Goal: Information Seeking & Learning: Learn about a topic

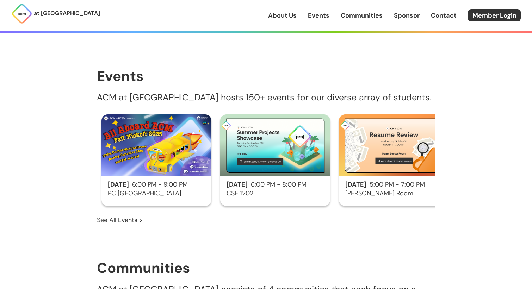
scroll to position [386, 0]
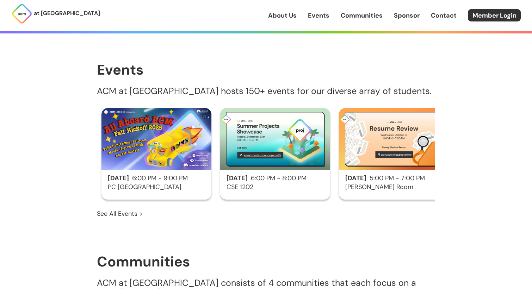
click at [228, 87] on p "ACM at [GEOGRAPHIC_DATA] hosts 150+ events for our diverse array of students." at bounding box center [266, 91] width 338 height 9
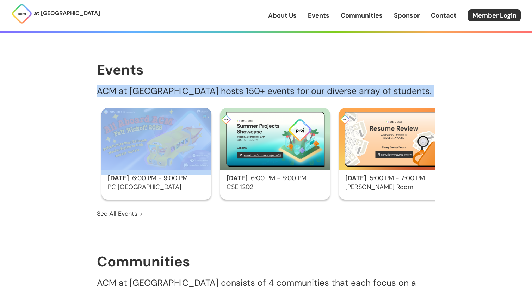
click at [228, 87] on p "ACM at [GEOGRAPHIC_DATA] hosts 150+ events for our diverse array of students." at bounding box center [266, 91] width 338 height 9
click at [233, 87] on p "ACM at [GEOGRAPHIC_DATA] hosts 150+ events for our diverse array of students." at bounding box center [266, 91] width 338 height 9
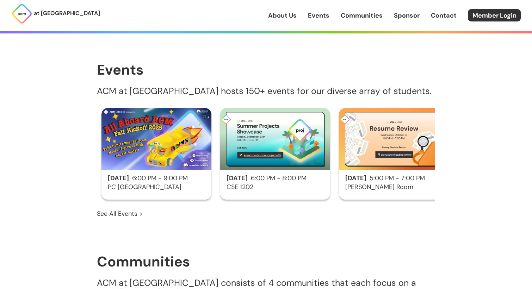
click at [180, 152] on img at bounding box center [157, 139] width 110 height 62
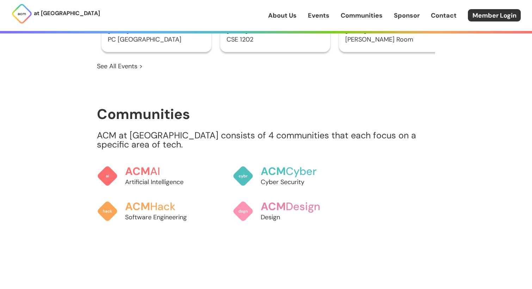
scroll to position [535, 0]
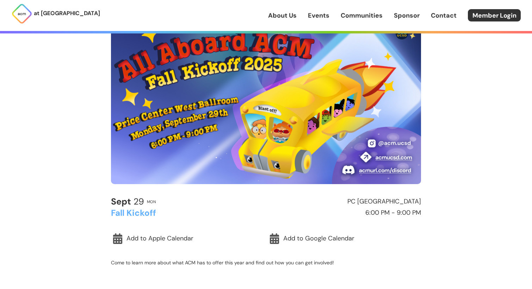
scroll to position [60, 0]
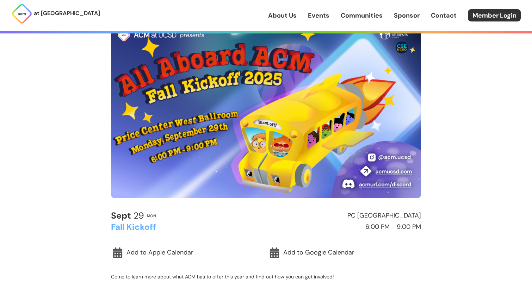
click at [91, 182] on div "at [GEOGRAPHIC_DATA] About Us Events Communities Sponsor Contact Member Login A…" at bounding box center [266, 247] width 532 height 588
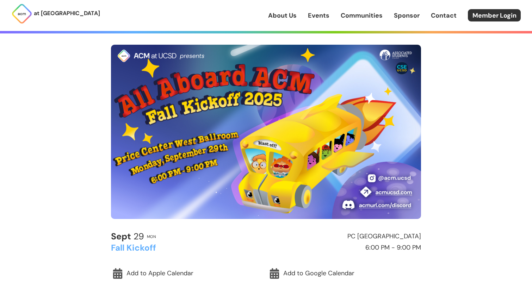
scroll to position [23, 0]
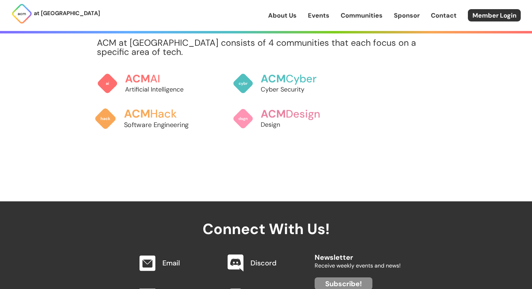
scroll to position [621, 0]
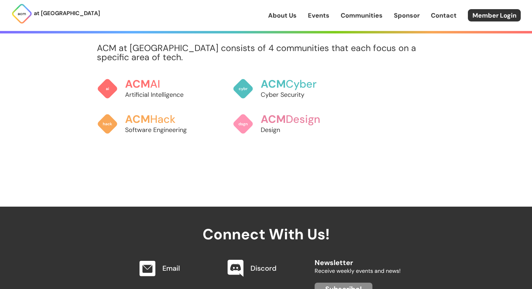
click at [161, 113] on h3 "ACM Hack" at bounding box center [163, 119] width 78 height 12
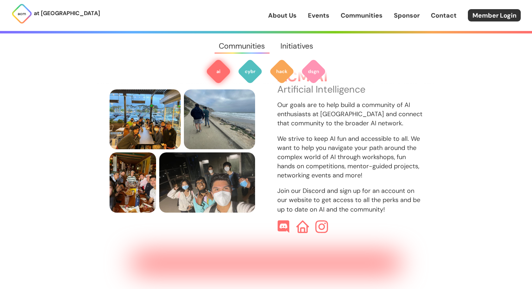
scroll to position [210, 0]
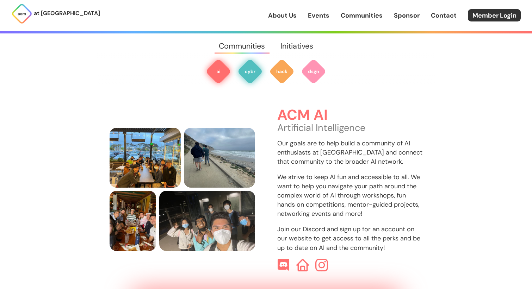
click at [249, 70] on img at bounding box center [250, 71] width 25 height 25
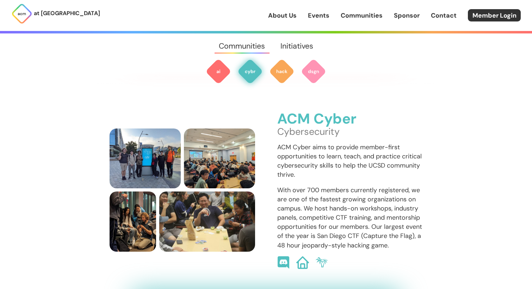
scroll to position [466, 0]
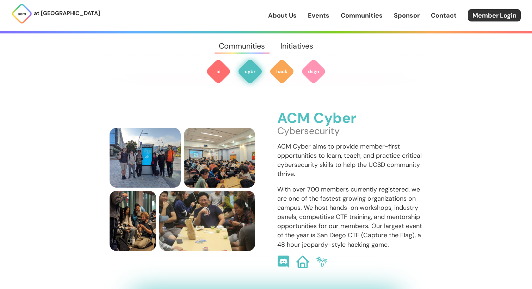
click at [314, 185] on p "With over 700 members currently registered, we are one of the fastest growing o…" at bounding box center [350, 217] width 146 height 64
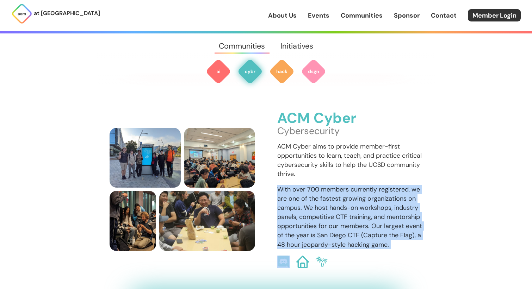
click at [314, 185] on p "With over 700 members currently registered, we are one of the fastest growing o…" at bounding box center [350, 217] width 146 height 64
click at [317, 185] on p "With over 700 members currently registered, we are one of the fastest growing o…" at bounding box center [350, 217] width 146 height 64
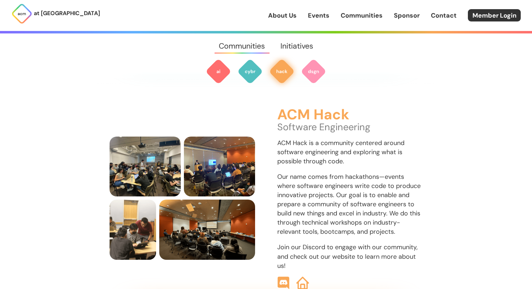
scroll to position [722, 0]
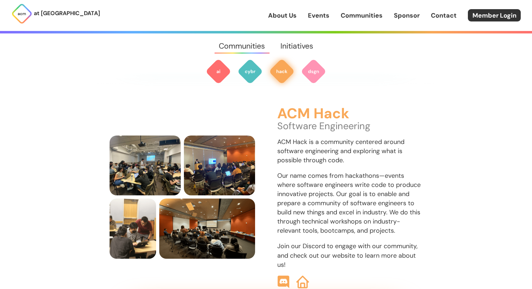
click at [302, 137] on p "ACM Hack is a community centered around software engineering and exploring what…" at bounding box center [350, 150] width 146 height 27
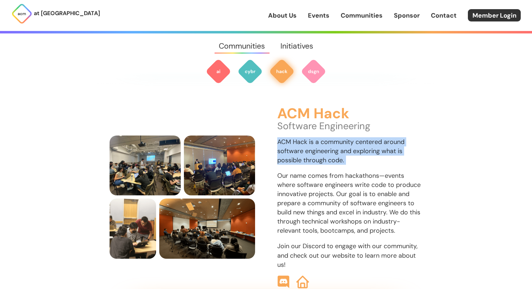
click at [302, 137] on p "ACM Hack is a community centered around software engineering and exploring what…" at bounding box center [350, 150] width 146 height 27
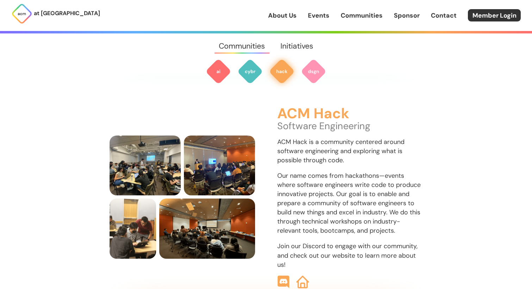
click at [301, 171] on p "Our name comes from hackathons—events where software engineers write code to pr…" at bounding box center [350, 203] width 146 height 64
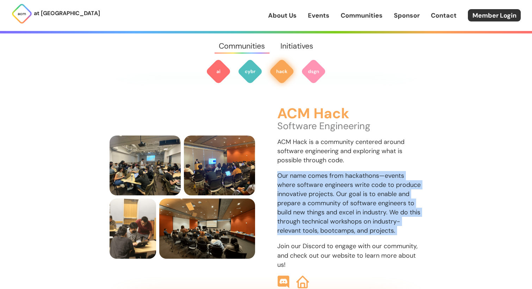
click at [301, 171] on p "Our name comes from hackathons—events where software engineers write code to pr…" at bounding box center [350, 203] width 146 height 64
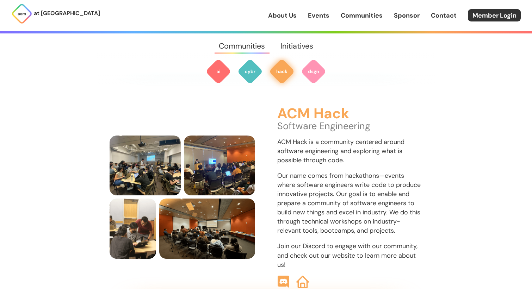
click at [304, 149] on p "ACM Hack is a community centered around software engineering and exploring what…" at bounding box center [350, 150] width 146 height 27
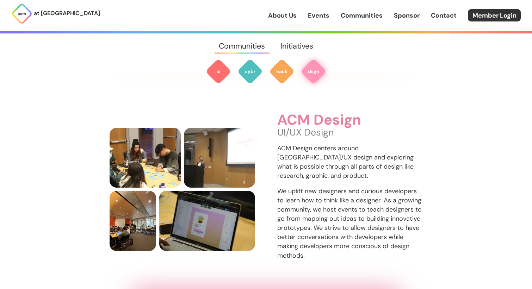
click at [301, 166] on p "ACM Design centers around UI/UX design and exploring what is possible through a…" at bounding box center [350, 162] width 146 height 37
